Goal: Information Seeking & Learning: Learn about a topic

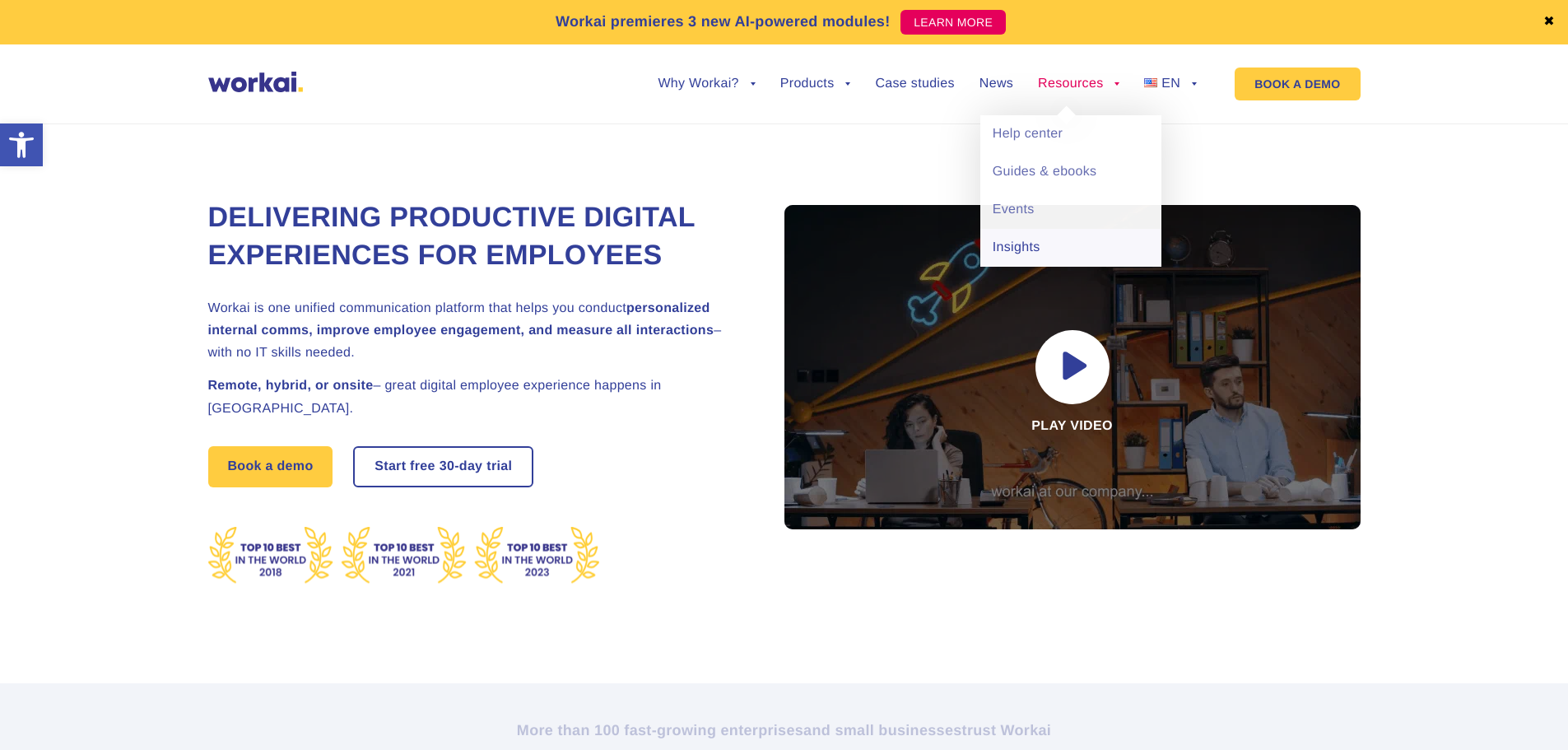
click at [1043, 246] on link "Insights" at bounding box center [1071, 247] width 181 height 37
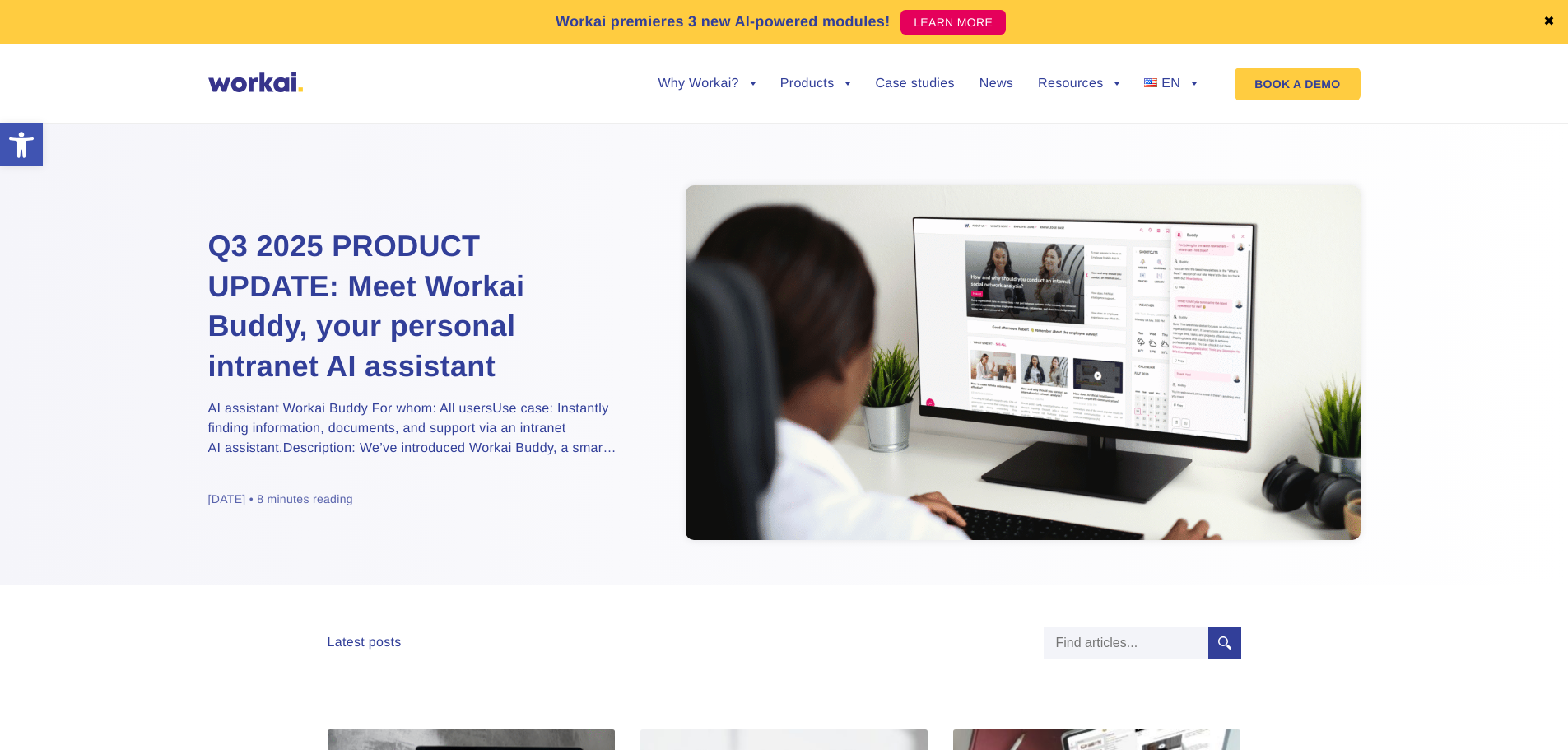
click at [400, 238] on h2 "Q3 2025 PRODUCT UPDATE: Meet Workai Buddy, your personal intranet AI assistant" at bounding box center [414, 306] width 411 height 159
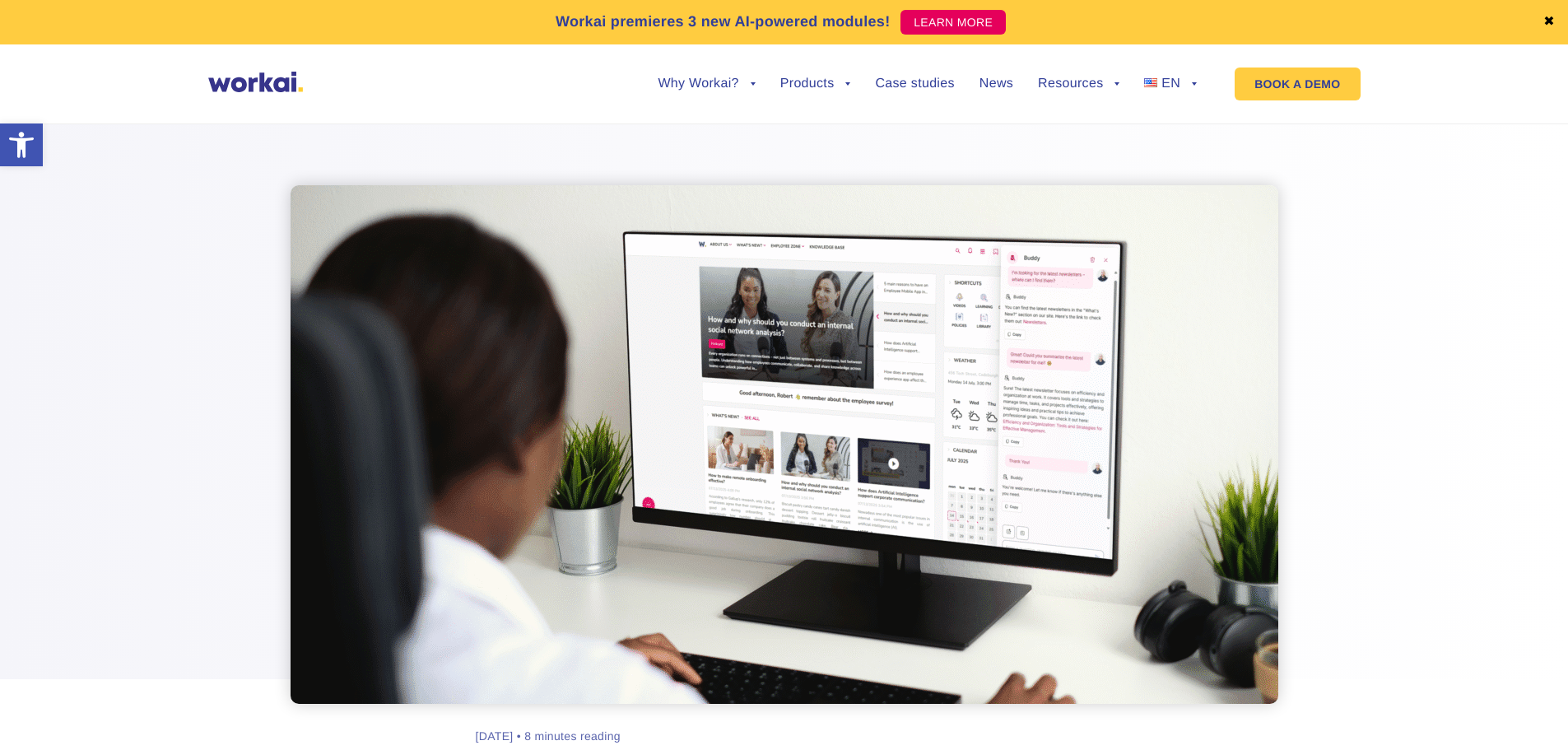
drag, startPoint x: 1032, startPoint y: 426, endPoint x: 1050, endPoint y: 370, distance: 58.8
click at [1032, 426] on img at bounding box center [784, 444] width 988 height 518
